Goal: Obtain resource: Download file/media

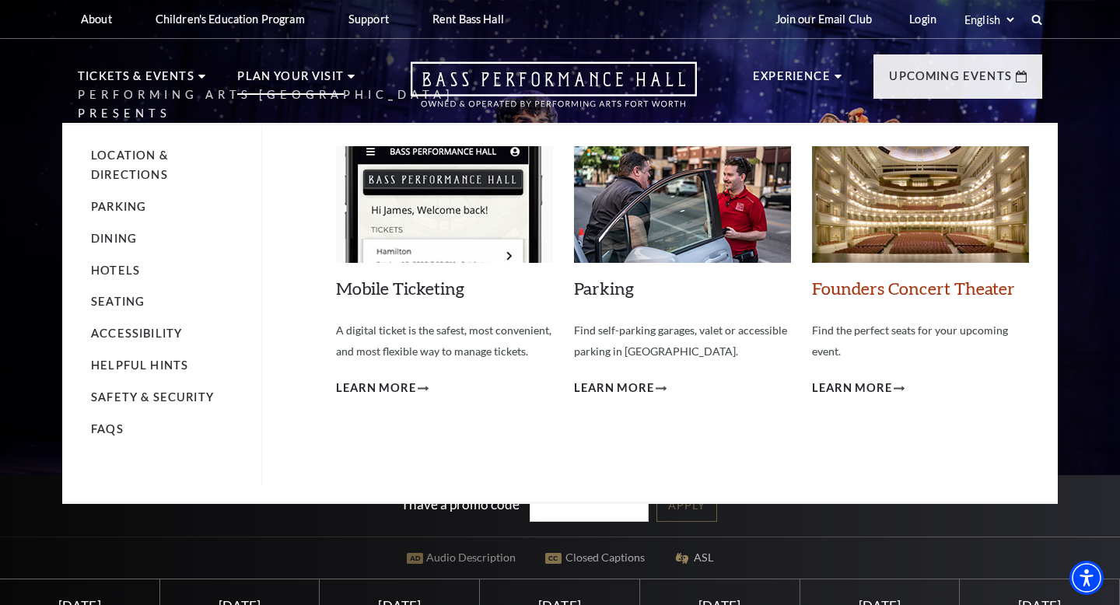
click at [867, 290] on link "Founders Concert Theater" at bounding box center [913, 288] width 203 height 21
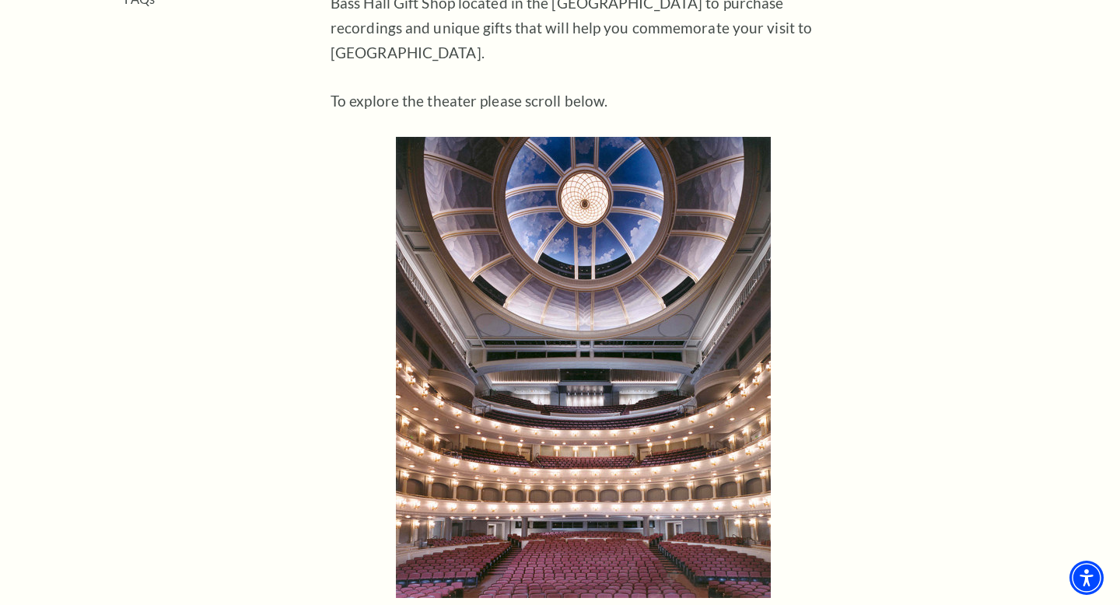
scroll to position [848, 0]
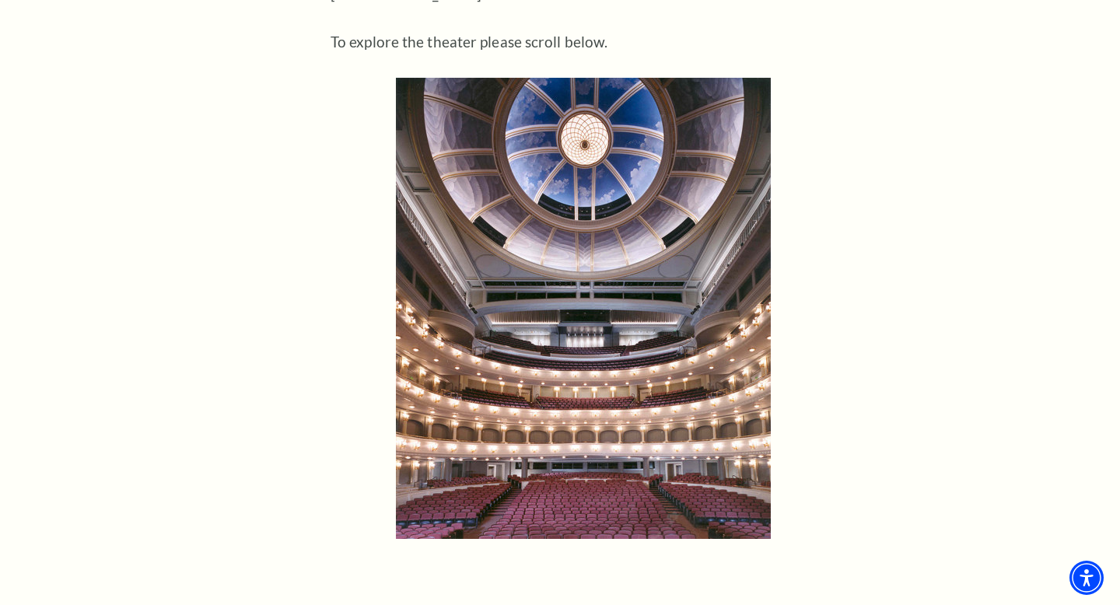
click at [635, 289] on img at bounding box center [583, 308] width 375 height 461
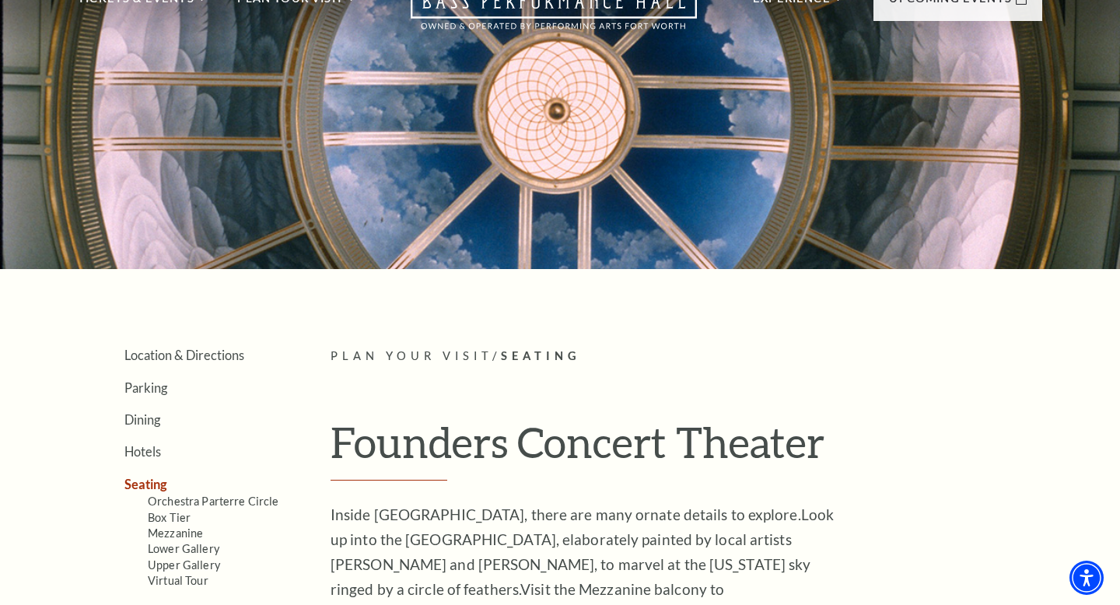
scroll to position [82, 0]
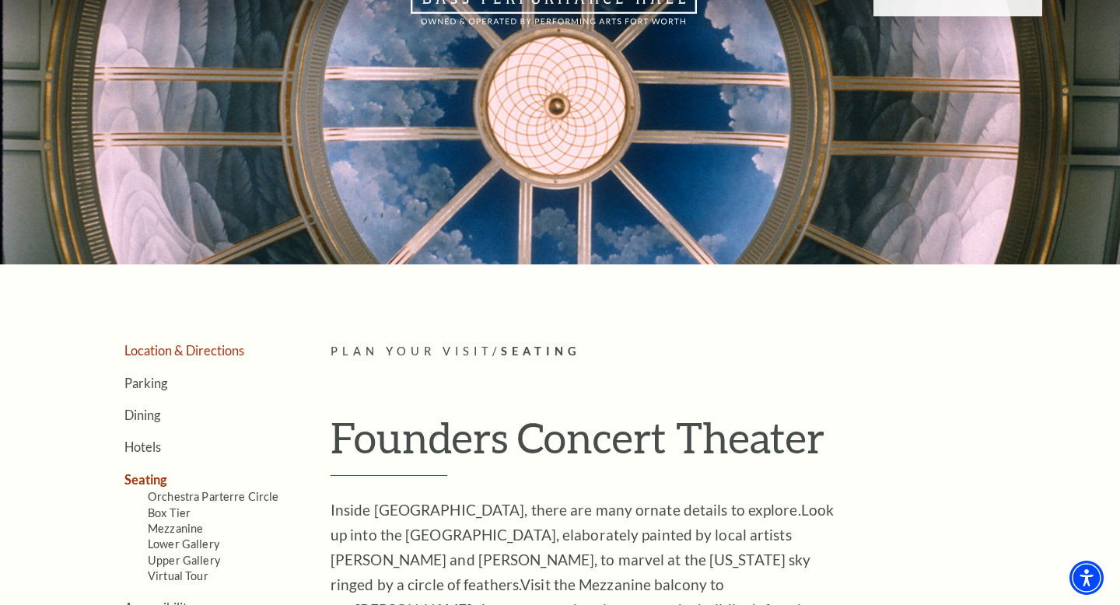
click at [131, 345] on link "Location & Directions" at bounding box center [184, 350] width 120 height 15
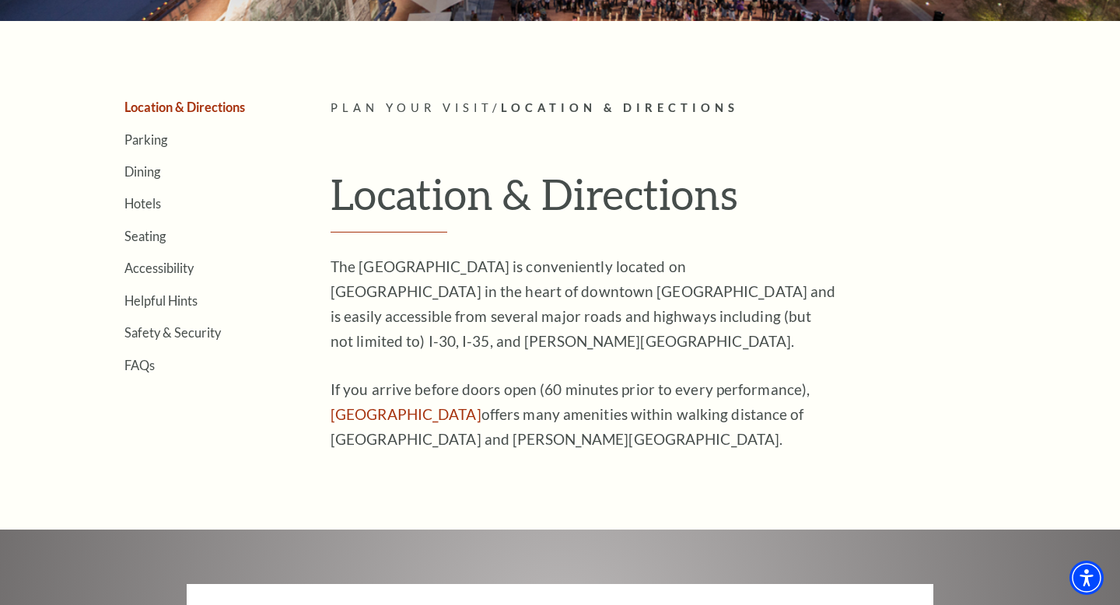
scroll to position [264, 0]
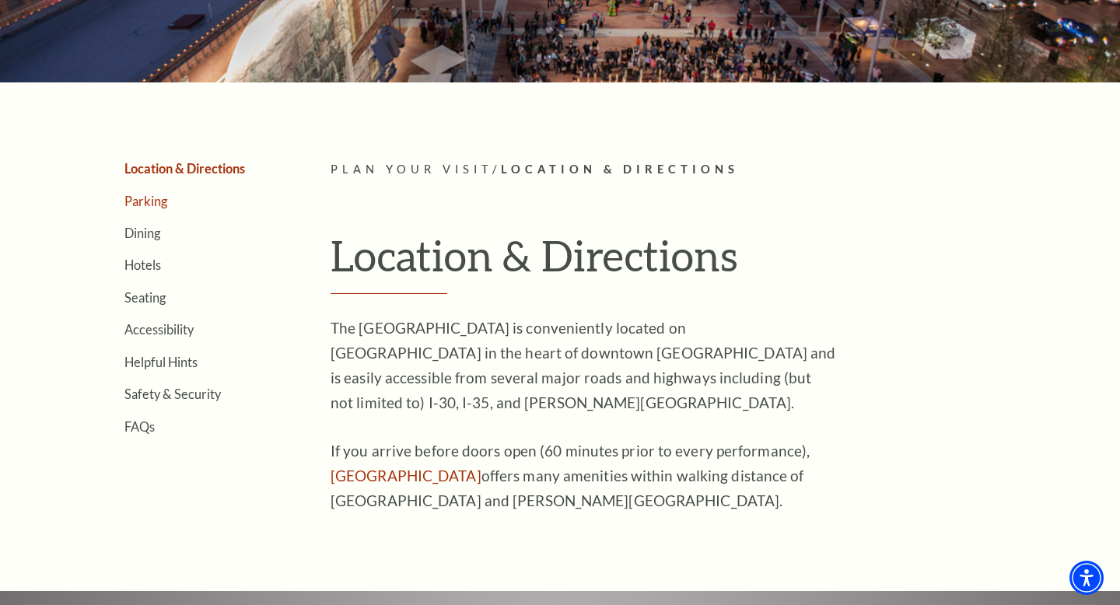
click at [136, 206] on link "Parking" at bounding box center [145, 201] width 43 height 15
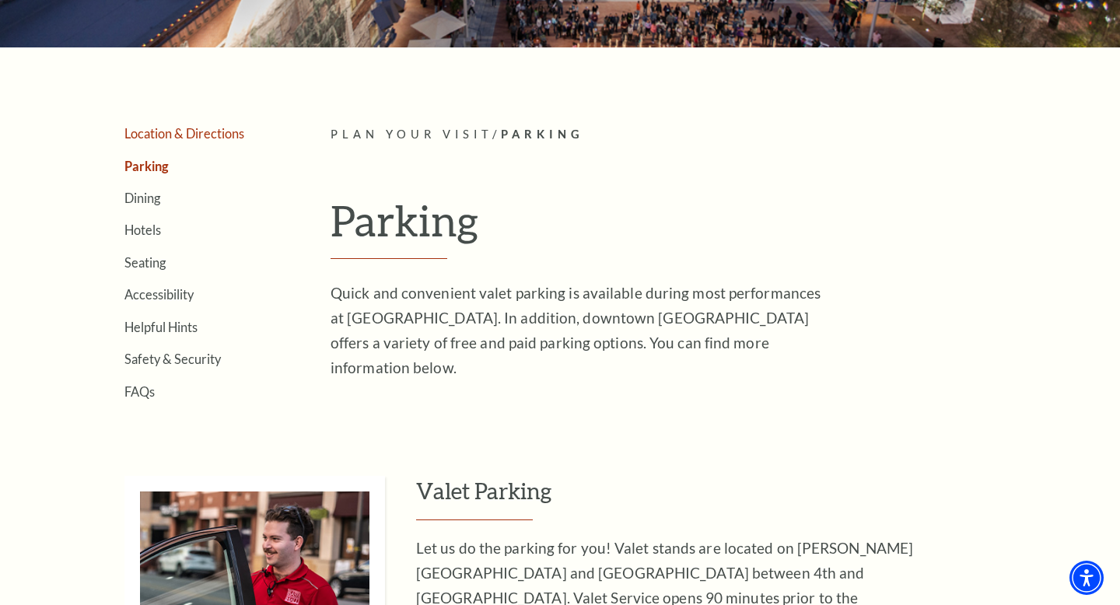
scroll to position [263, 0]
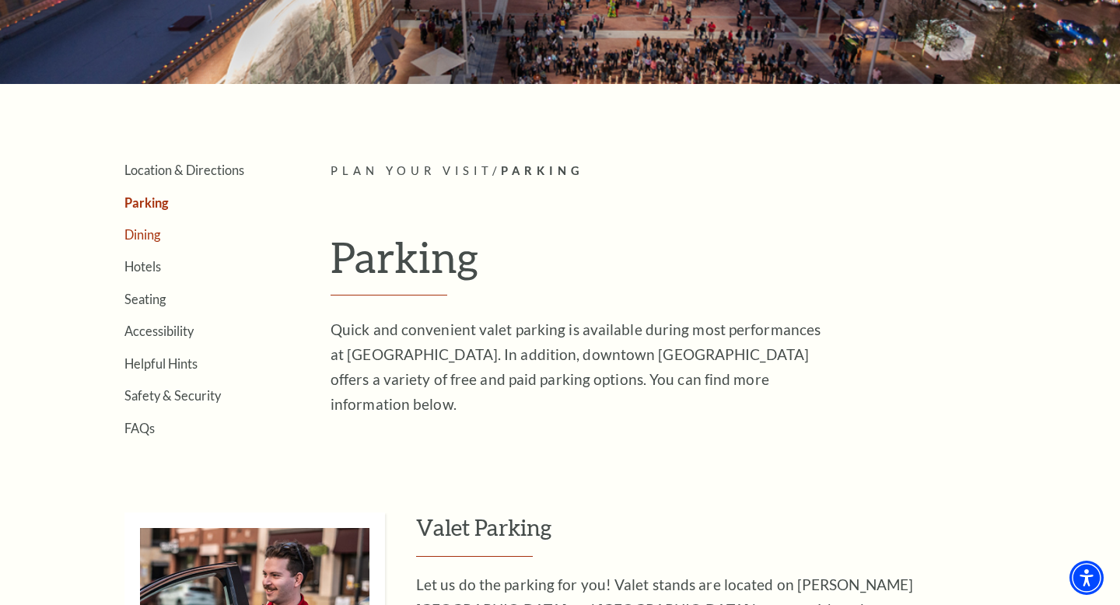
click at [139, 230] on link "Dining" at bounding box center [142, 234] width 36 height 15
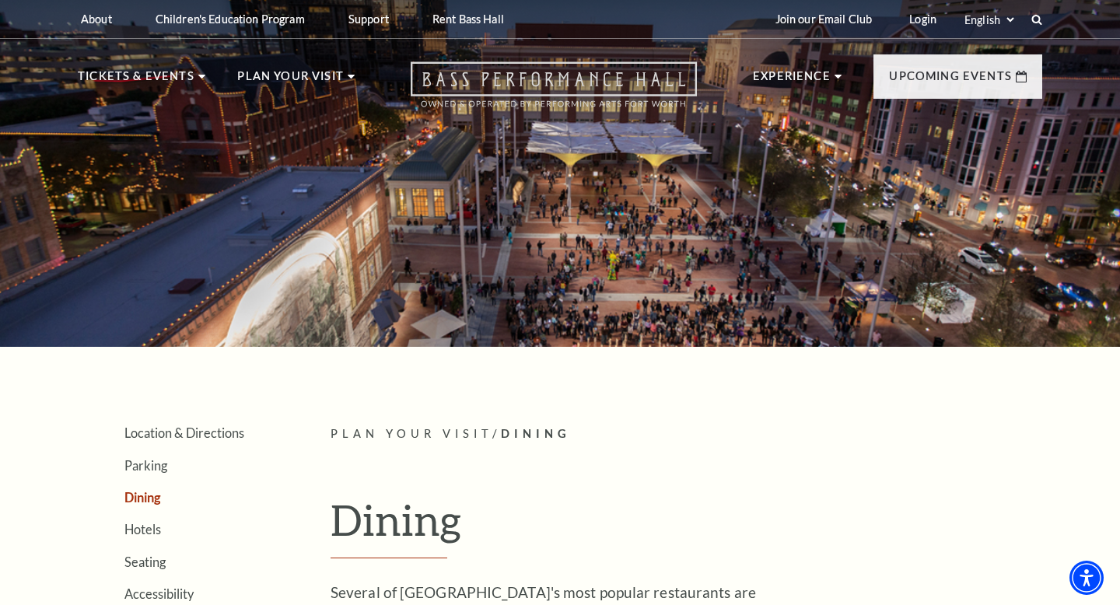
click at [475, 76] on icon "Open this option" at bounding box center [554, 84] width 286 height 46
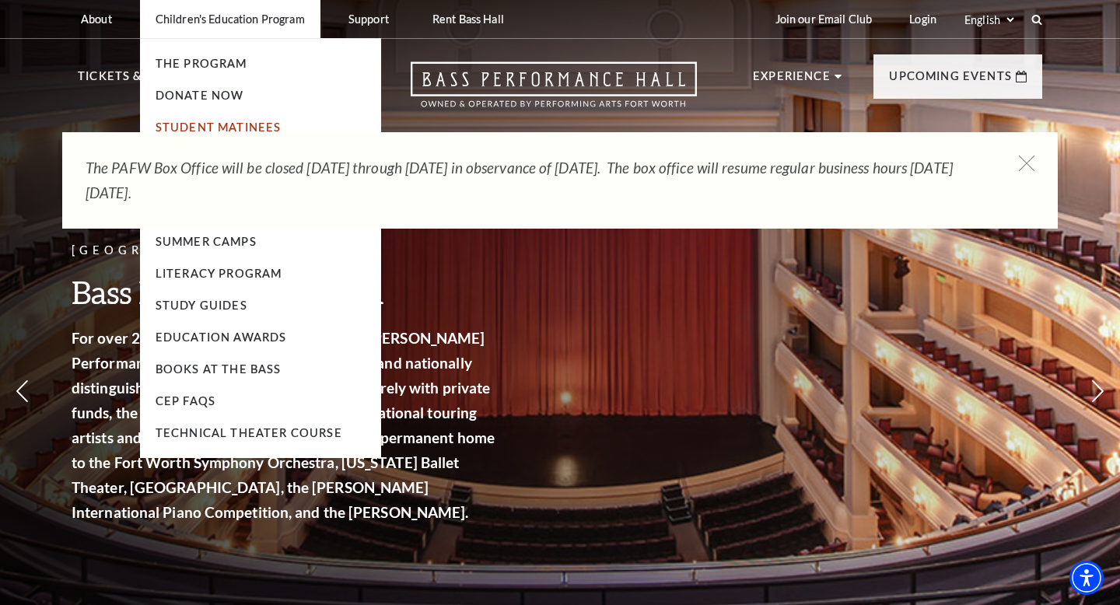
click at [242, 124] on link "Student Matinees" at bounding box center [219, 127] width 126 height 13
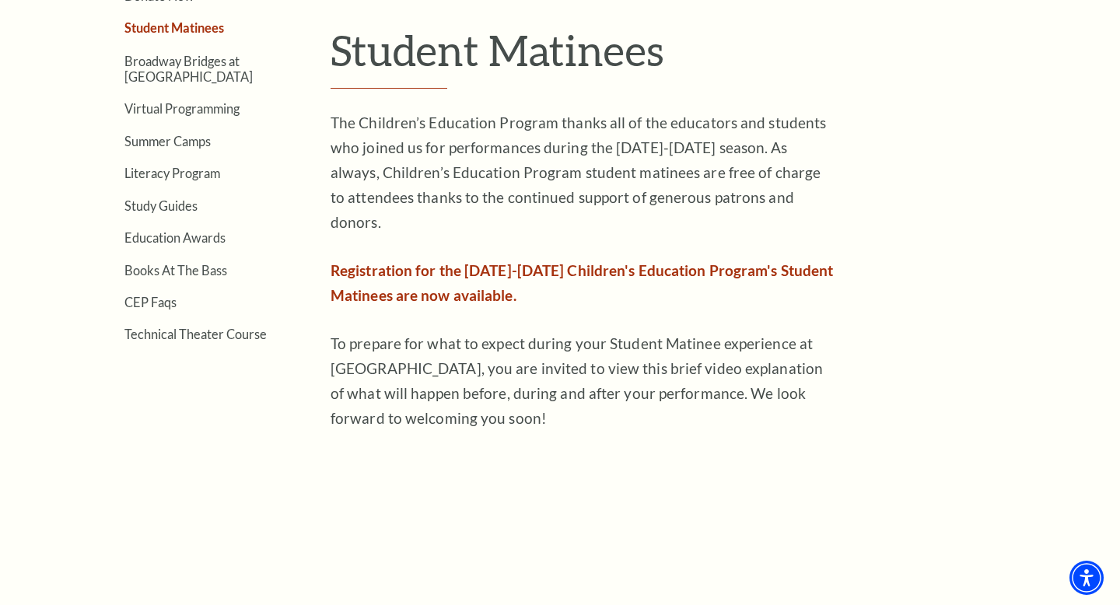
scroll to position [461, 0]
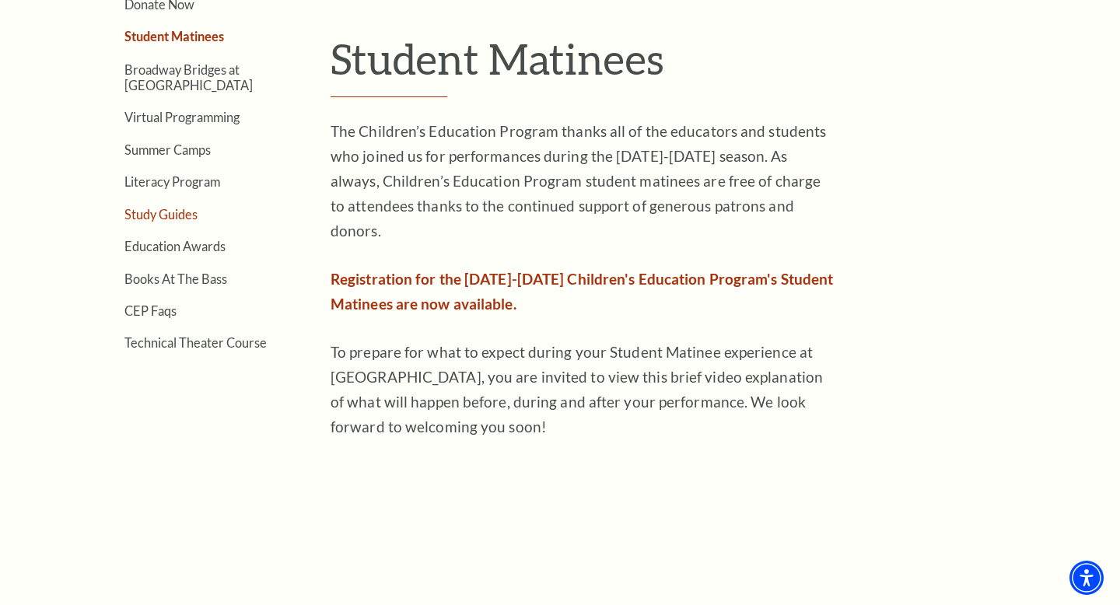
click at [152, 213] on link "Study Guides" at bounding box center [160, 214] width 73 height 15
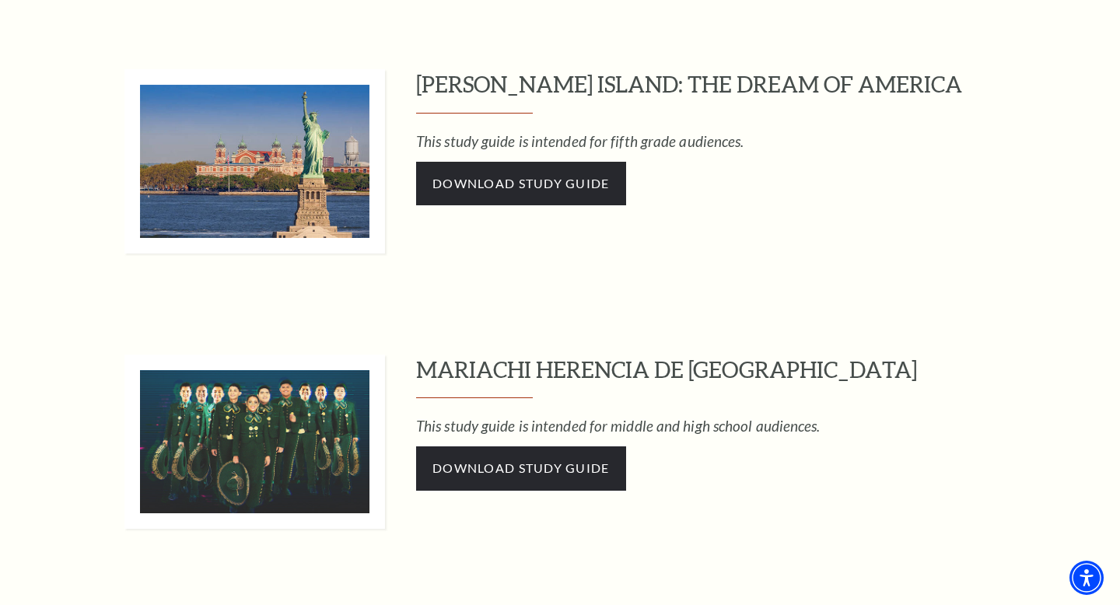
scroll to position [827, 0]
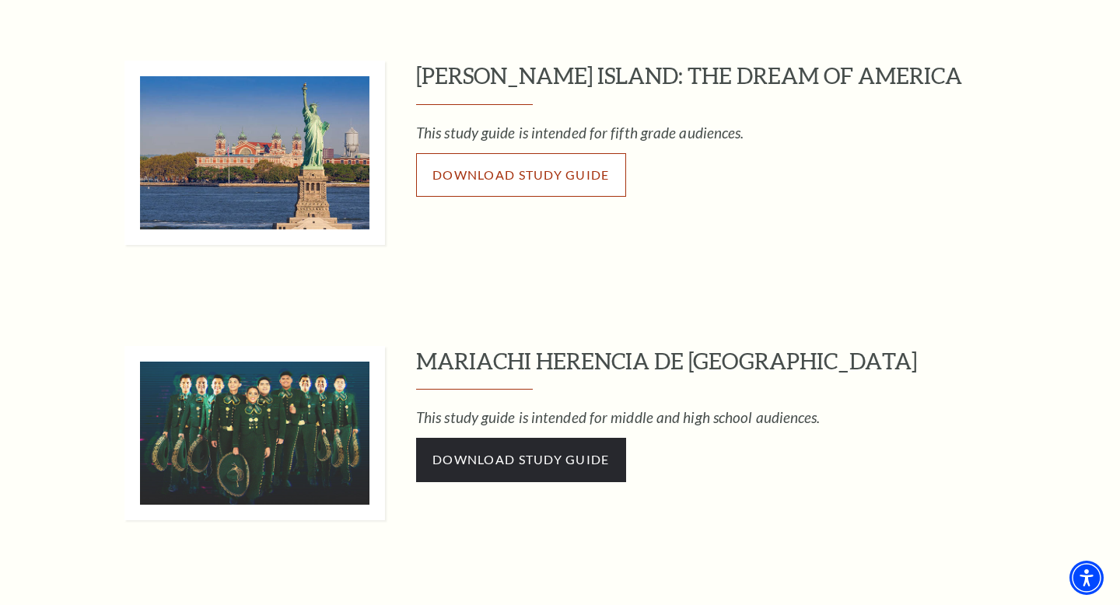
click at [497, 186] on link "Download Study Guide" at bounding box center [521, 175] width 210 height 44
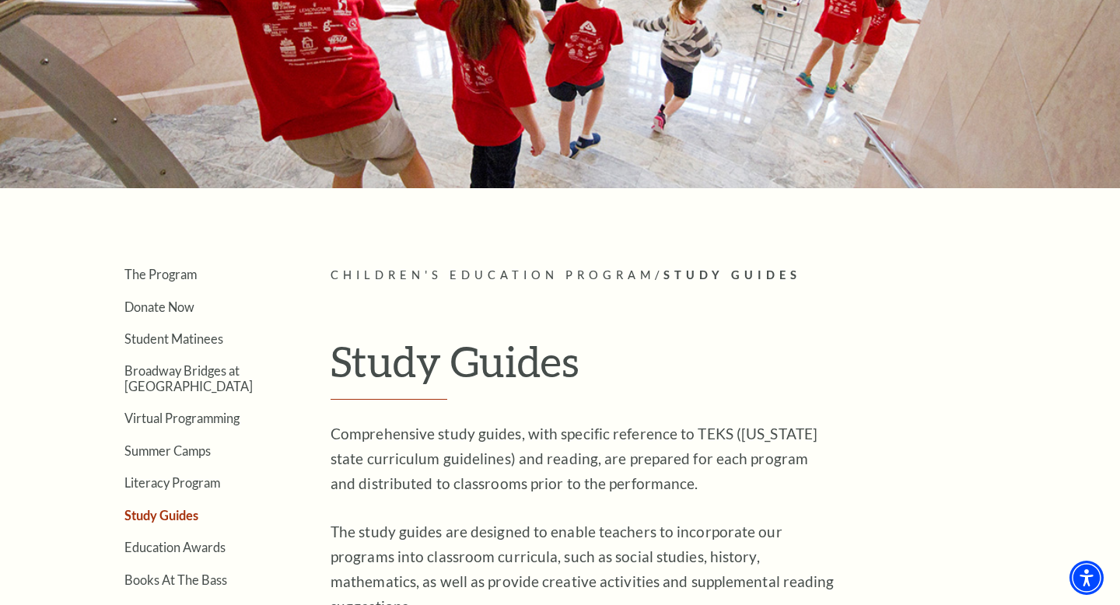
scroll to position [0, 0]
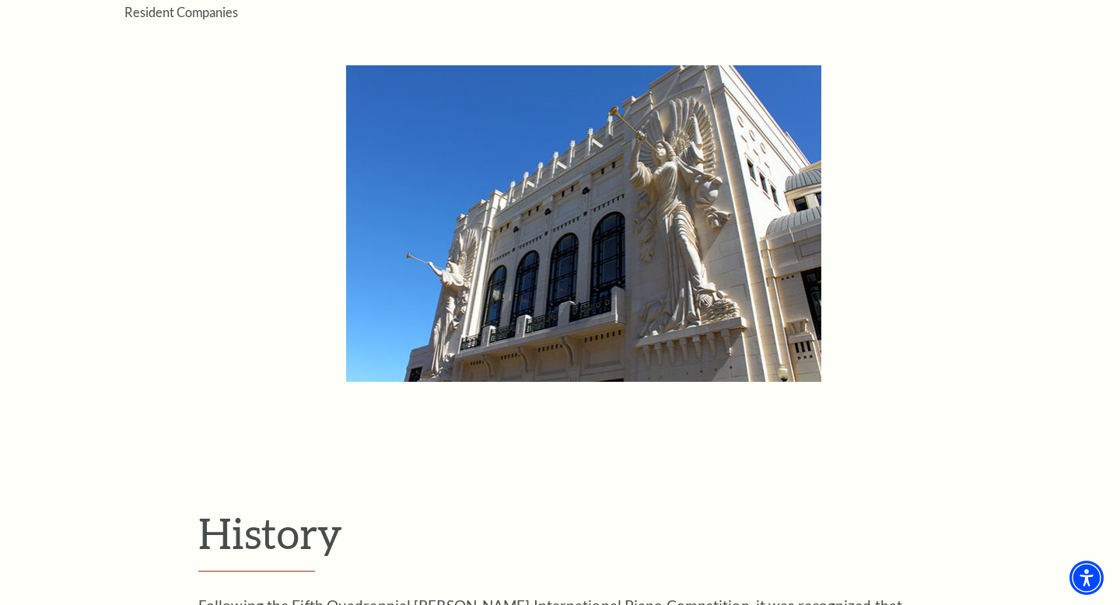
scroll to position [560, 0]
